Goal: Browse casually

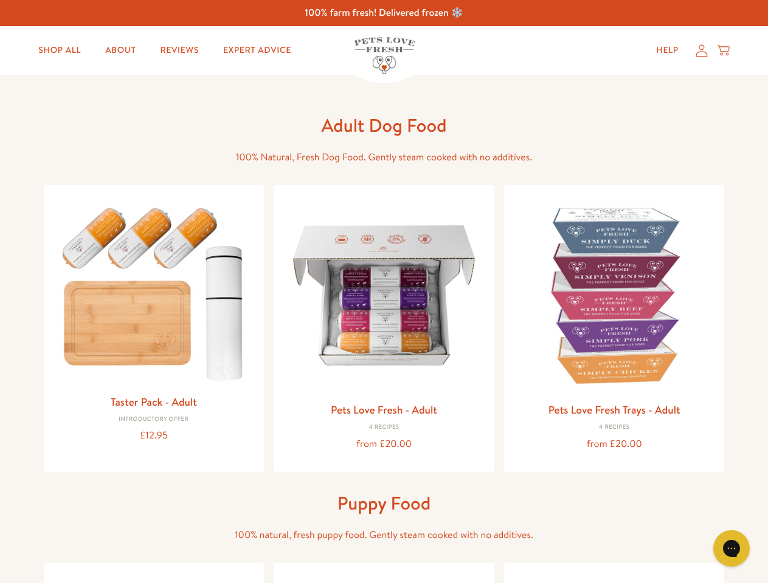
click at [731, 549] on icon "Gorgias live chat" at bounding box center [731, 549] width 12 height 12
